Goal: Information Seeking & Learning: Learn about a topic

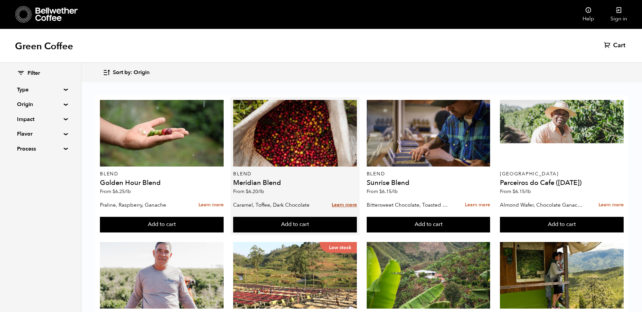
click at [339, 205] on link "Learn more" at bounding box center [344, 205] width 25 height 15
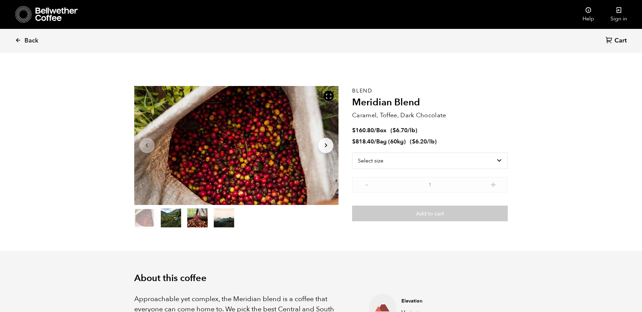
scroll to position [296, 362]
click at [33, 41] on span "Back" at bounding box center [31, 41] width 14 height 8
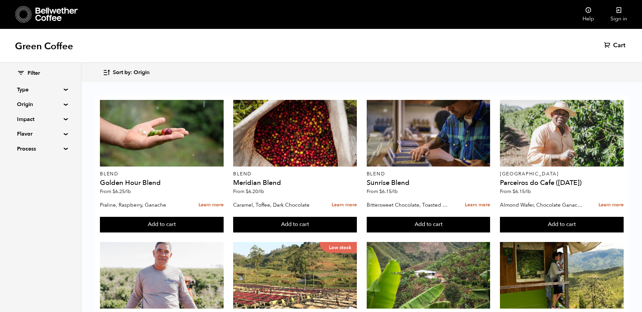
scroll to position [274, 0]
